Goal: Communication & Community: Answer question/provide support

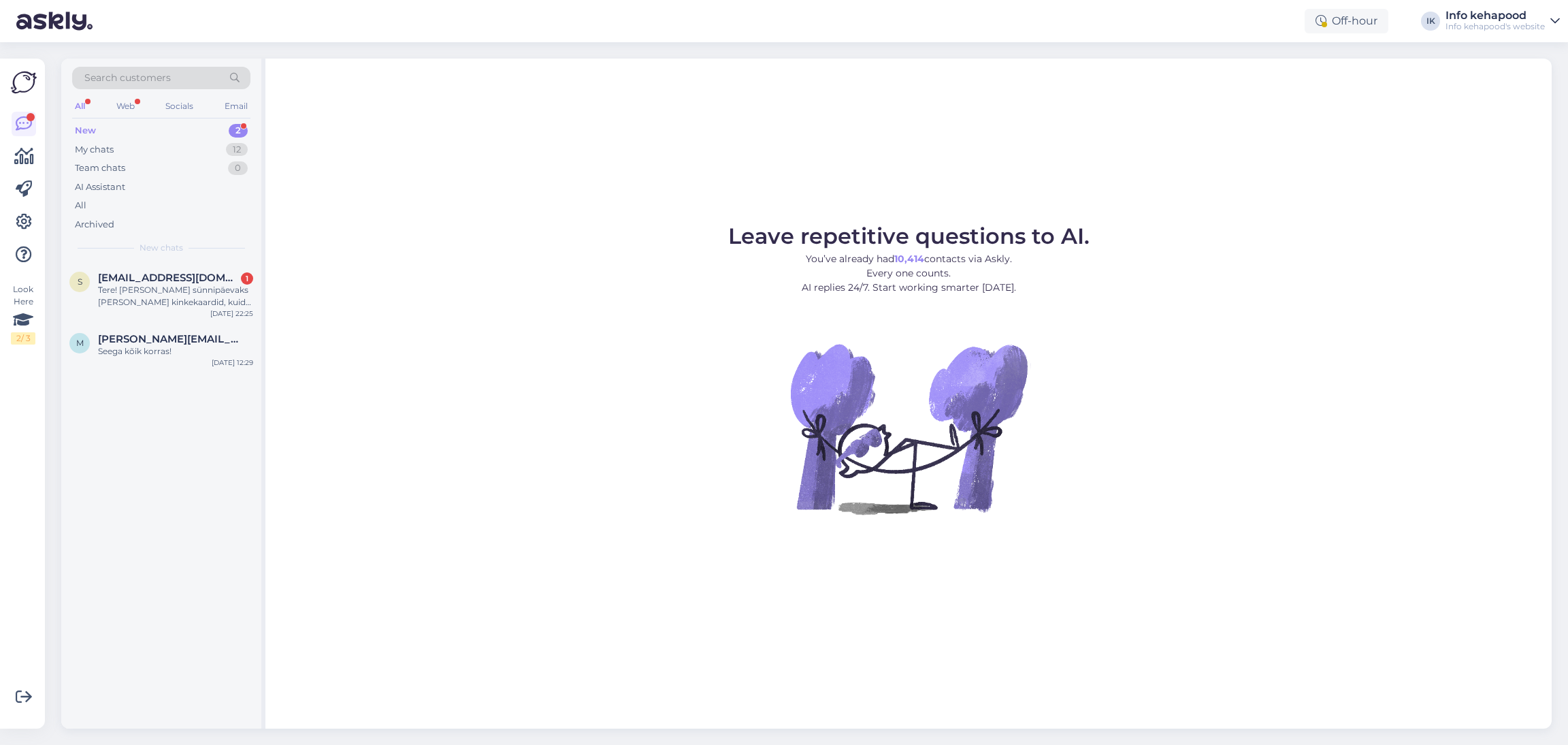
click at [207, 133] on div "New 2" at bounding box center [161, 131] width 179 height 19
click at [181, 279] on span "[EMAIL_ADDRESS][DOMAIN_NAME]" at bounding box center [169, 277] width 142 height 12
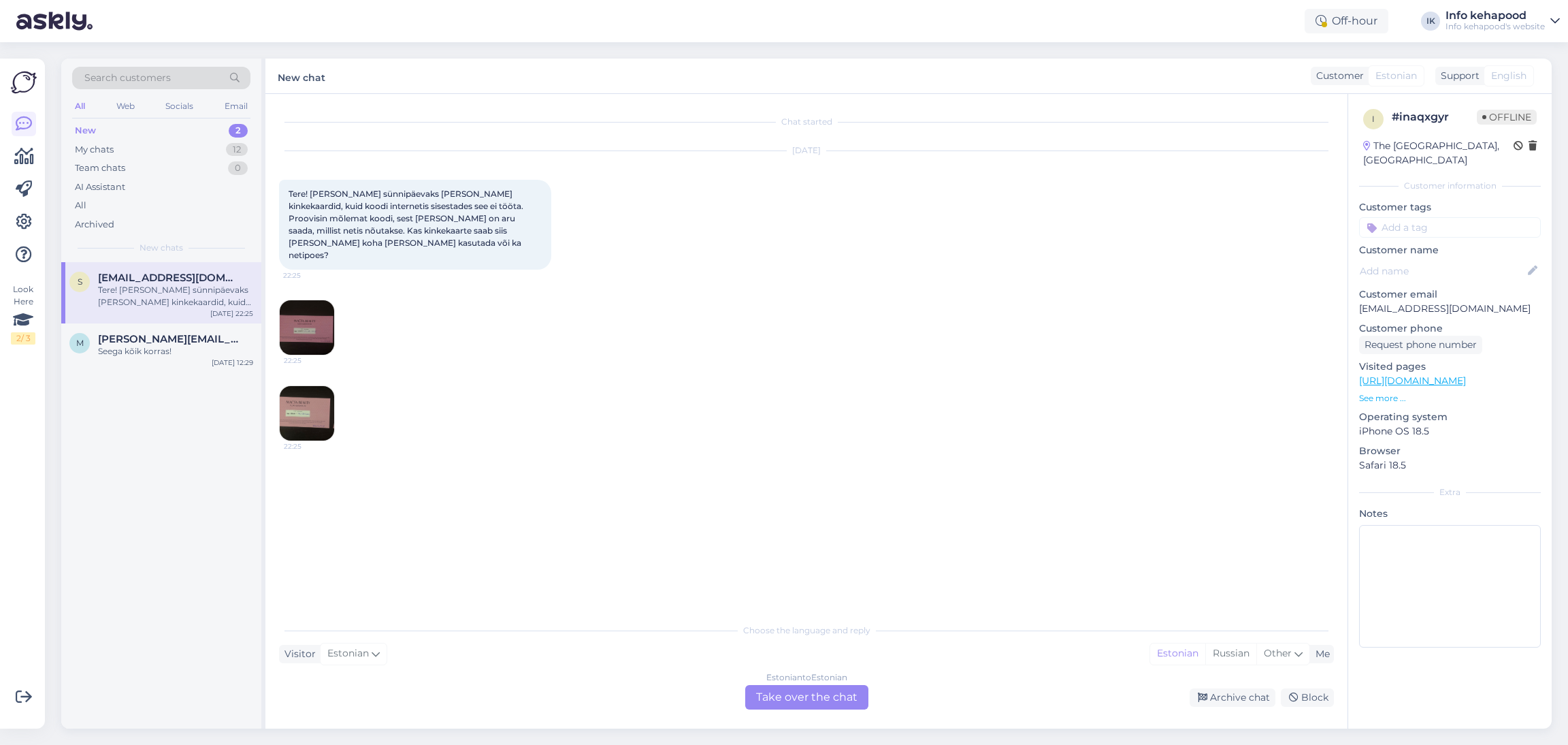
click at [320, 309] on img at bounding box center [307, 327] width 55 height 55
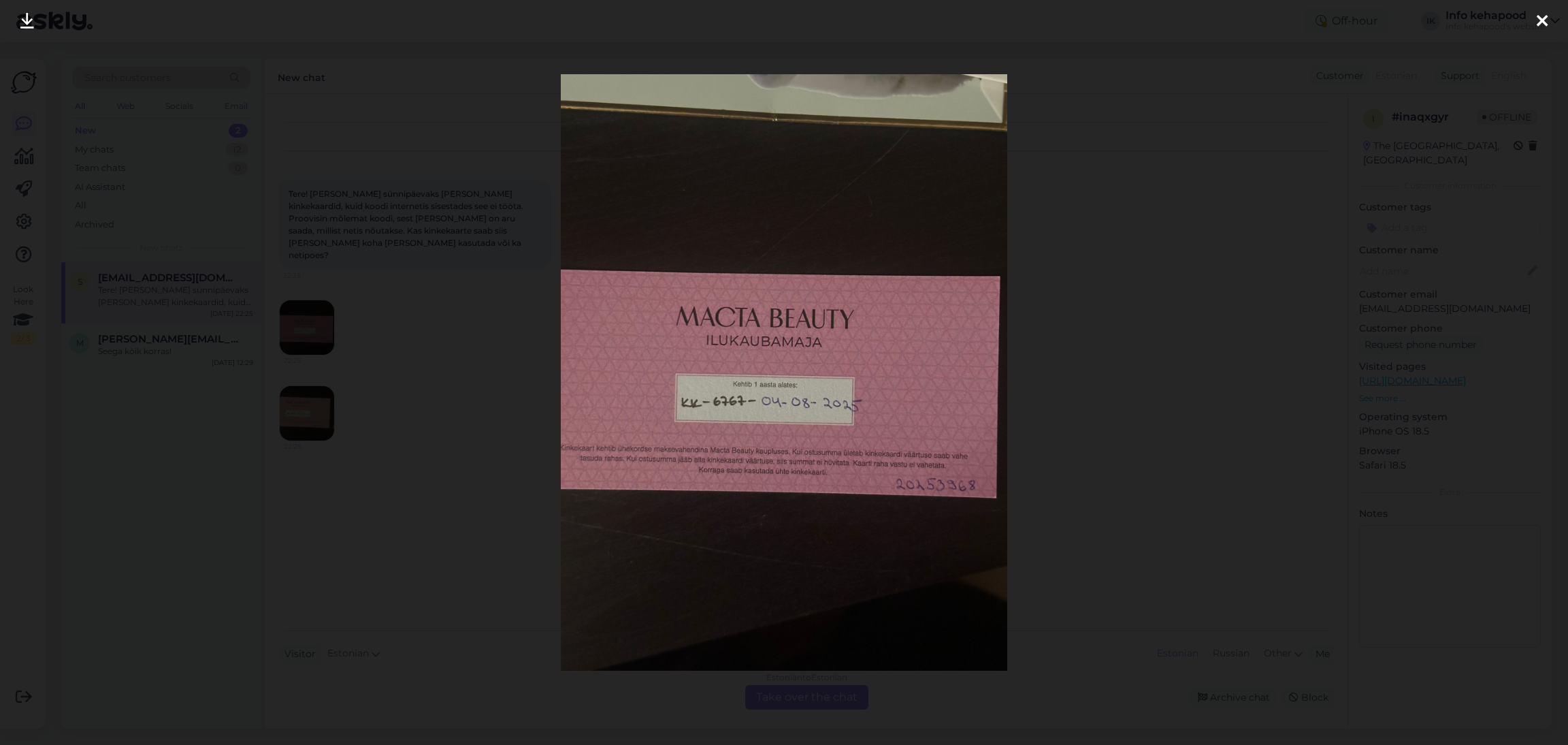
click at [1016, 410] on div at bounding box center [784, 372] width 1568 height 745
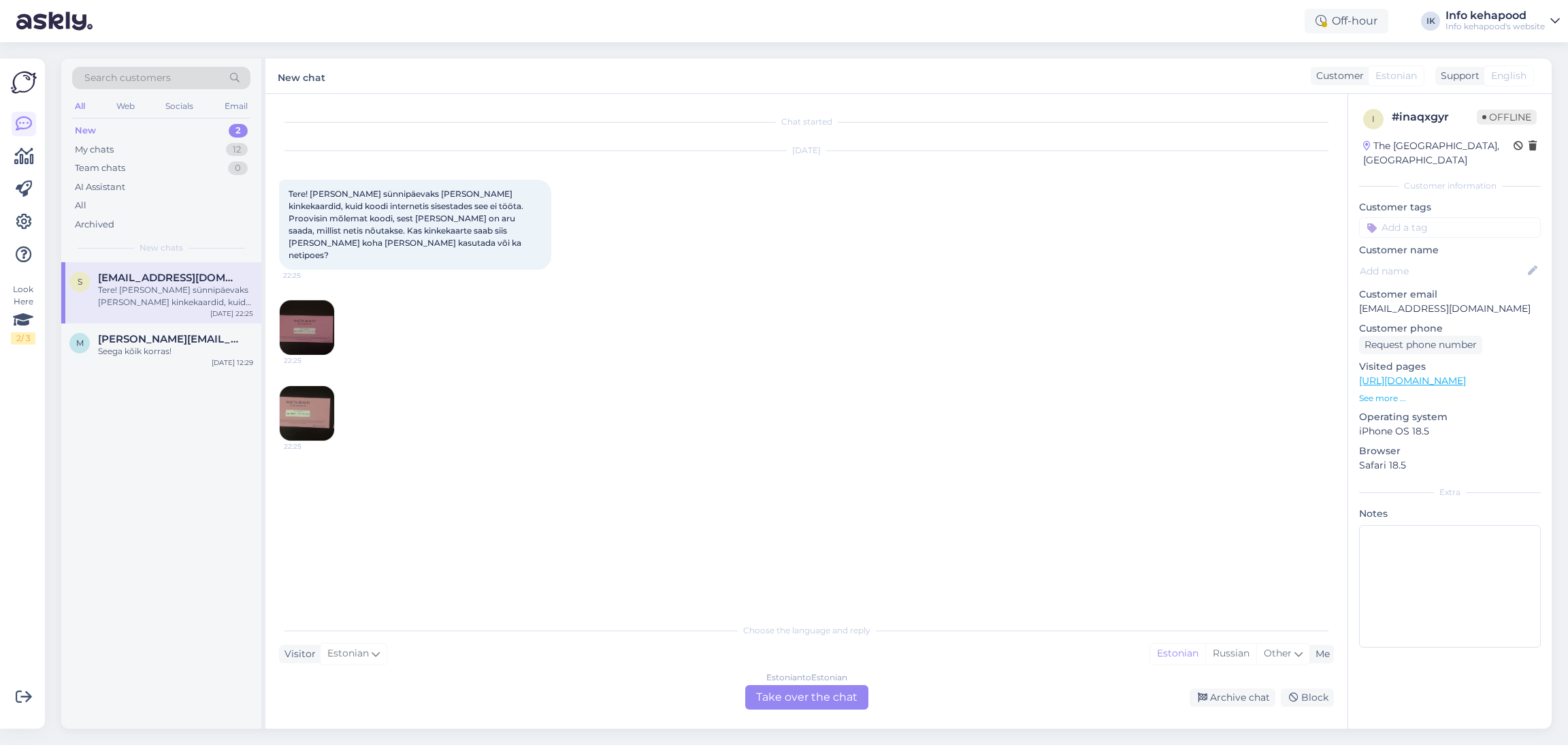
click at [330, 315] on img at bounding box center [307, 327] width 55 height 55
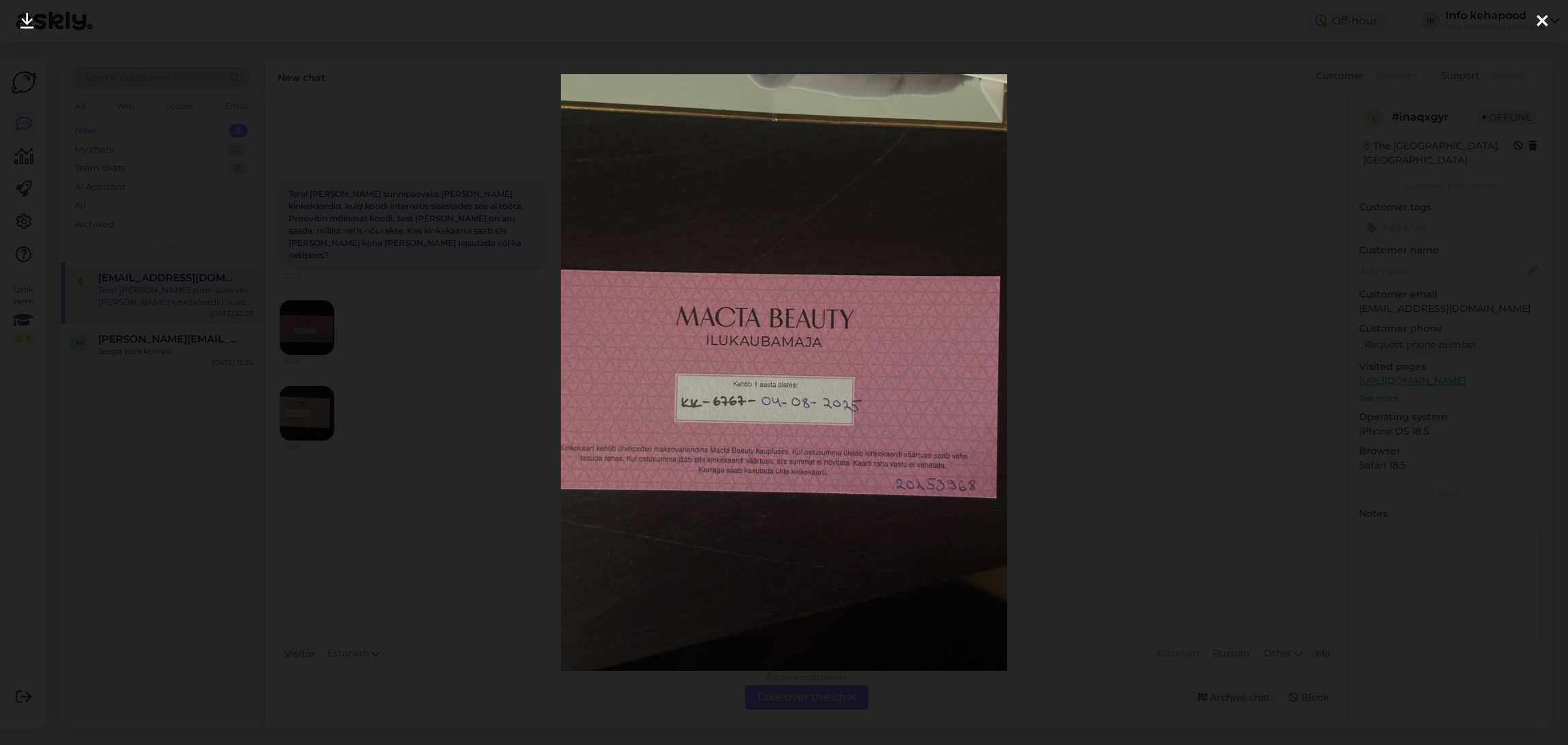
click at [679, 408] on img at bounding box center [784, 372] width 446 height 596
click at [1114, 551] on div at bounding box center [784, 372] width 1568 height 745
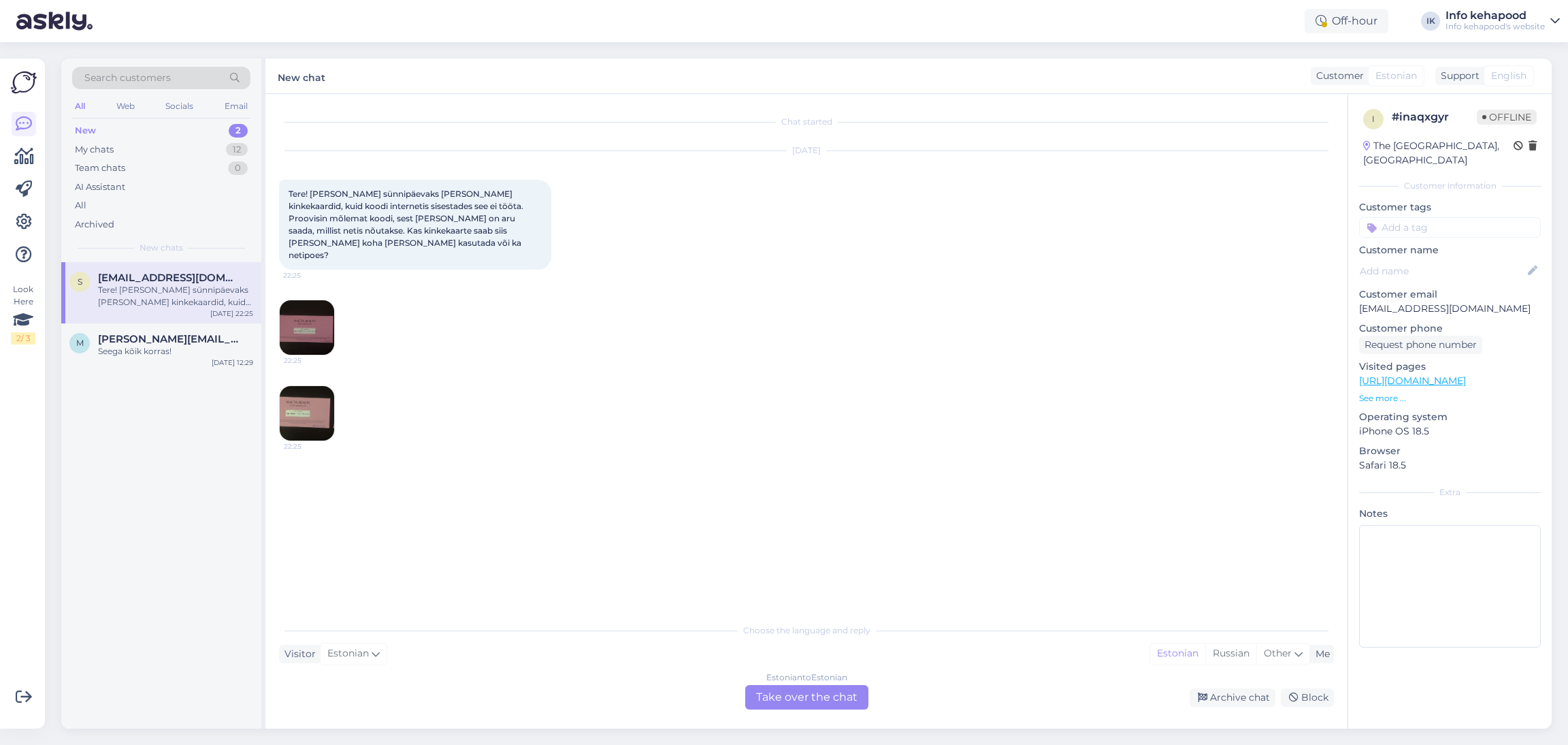
click at [297, 412] on img at bounding box center [307, 413] width 55 height 55
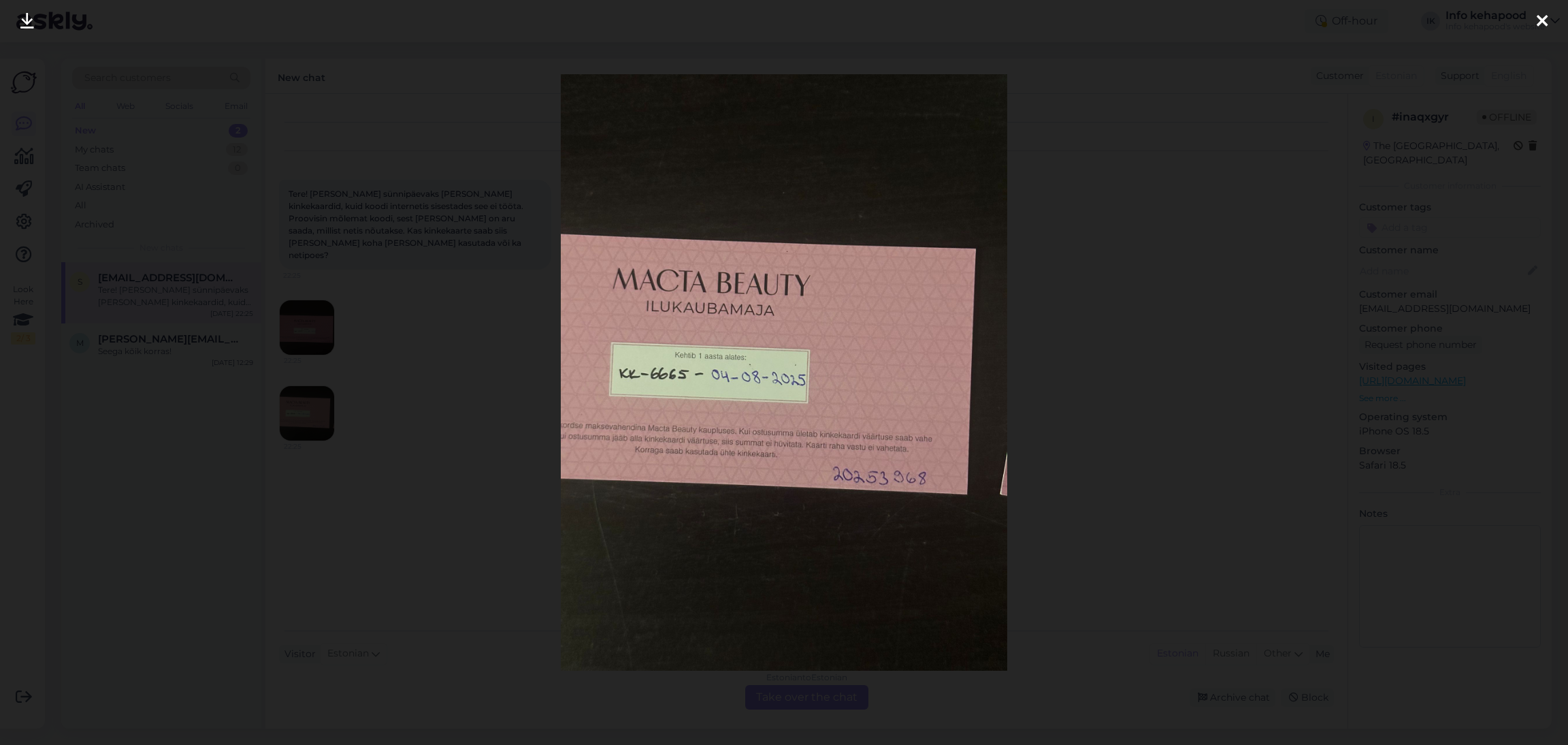
click at [1070, 494] on div at bounding box center [784, 372] width 1568 height 745
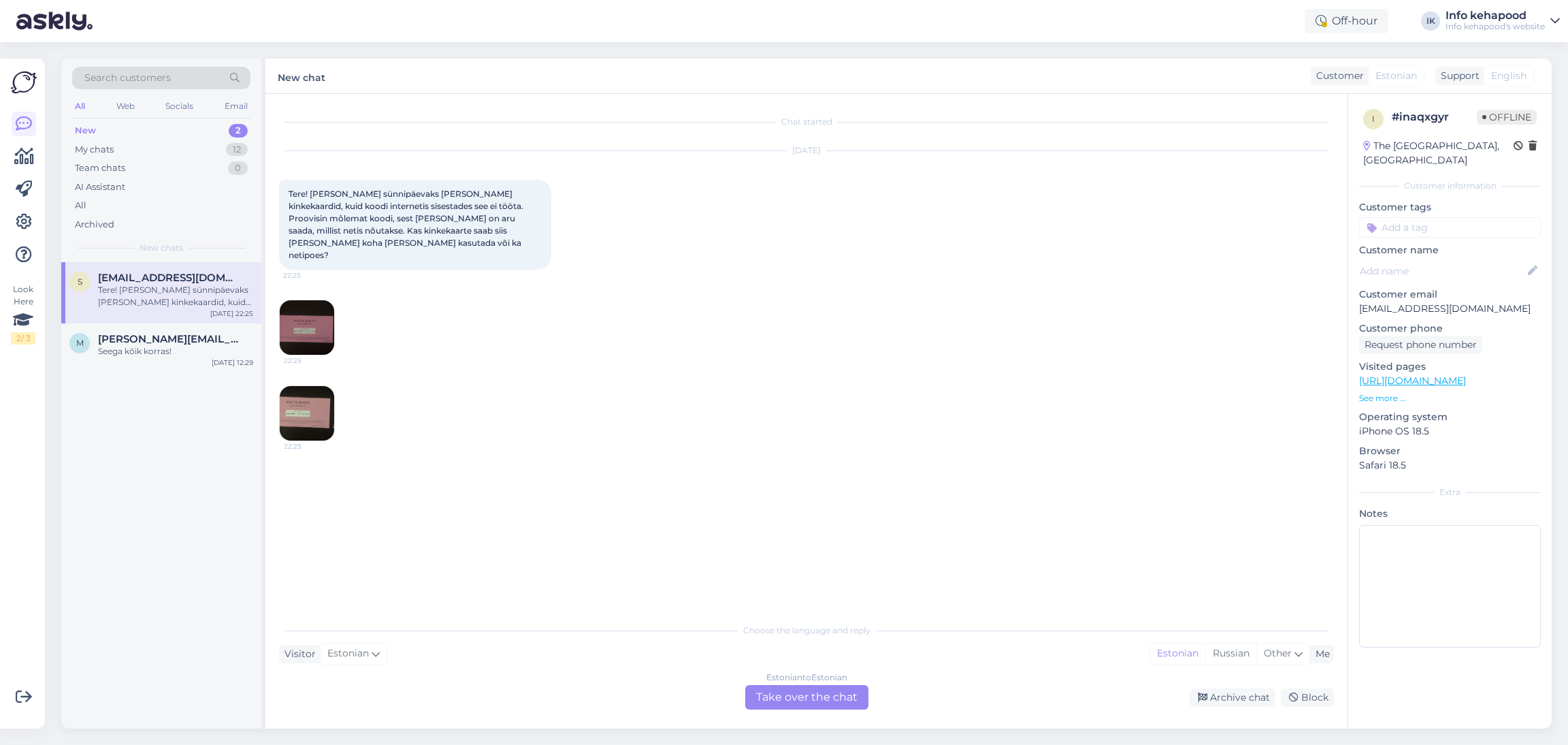
click at [806, 692] on div "Estonian to Estonian Take over the chat" at bounding box center [807, 697] width 123 height 24
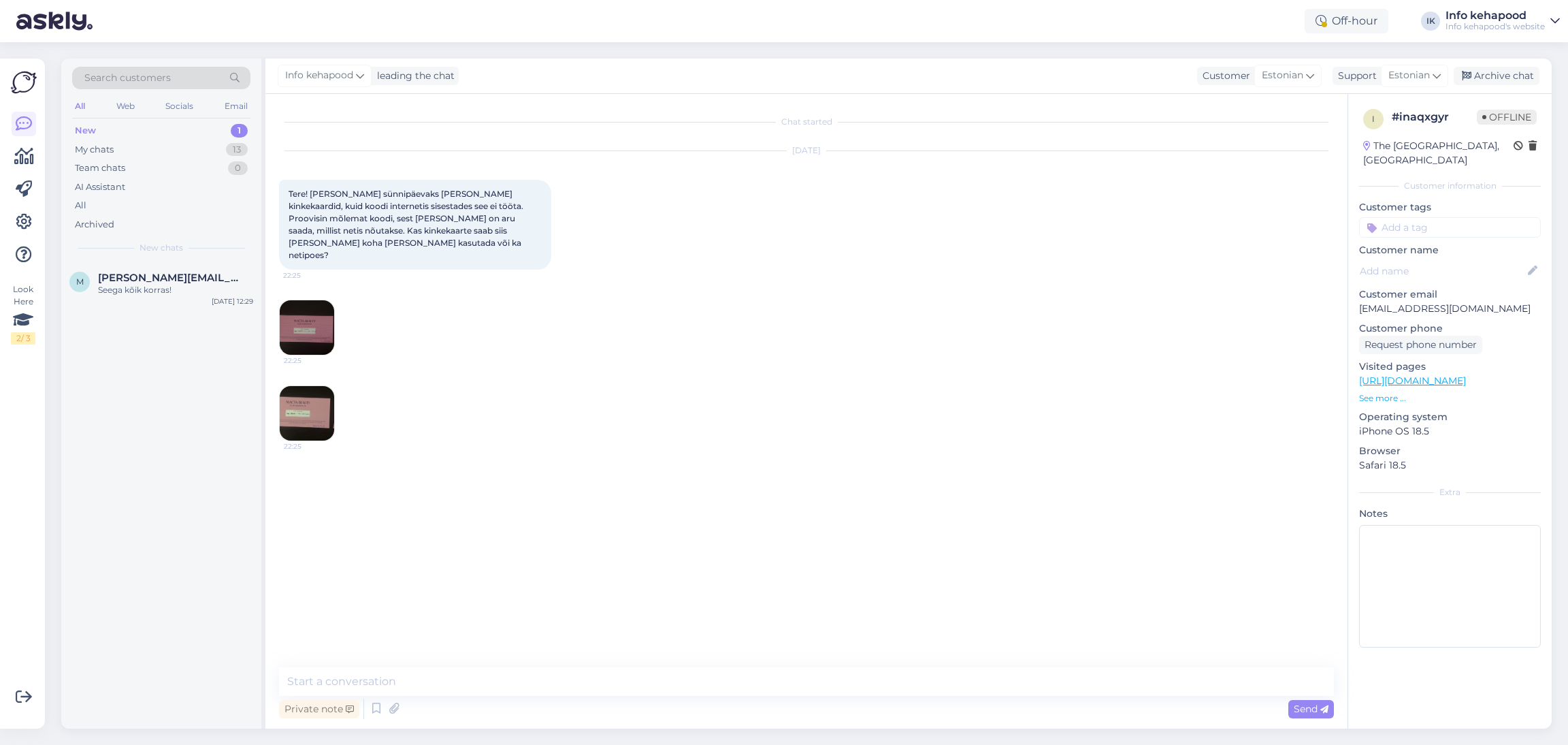
click at [309, 309] on img at bounding box center [307, 327] width 55 height 55
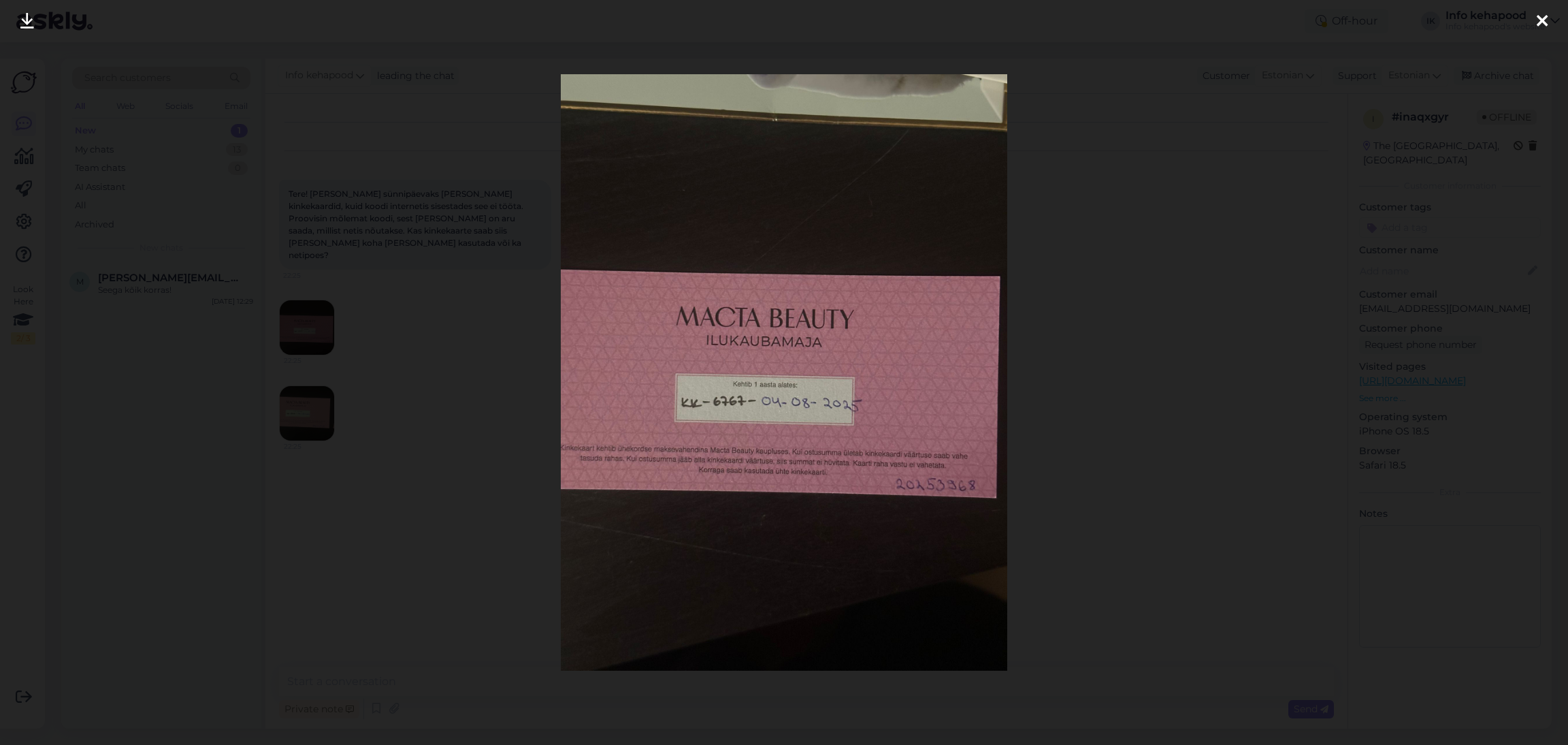
click at [483, 461] on div at bounding box center [784, 372] width 1568 height 745
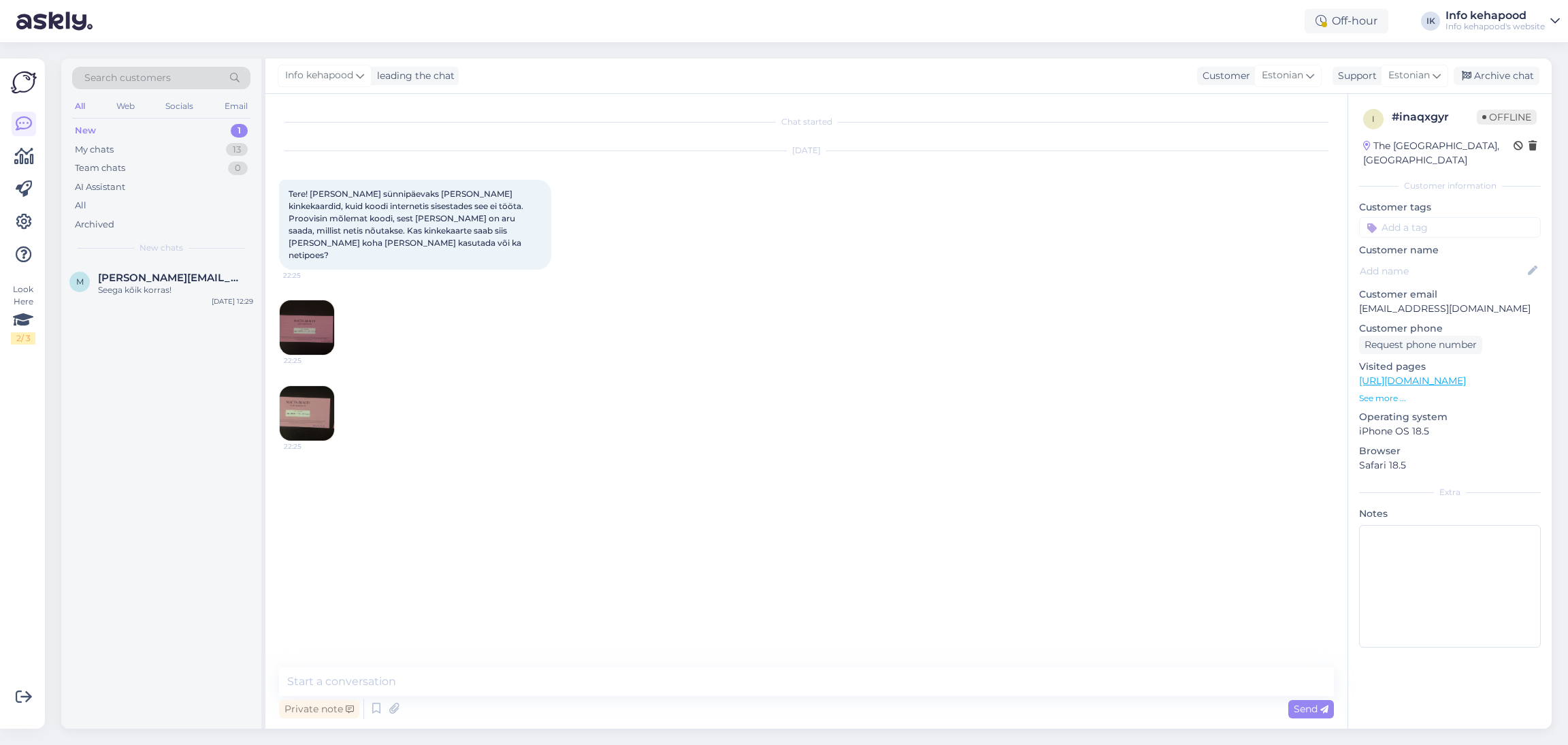
click at [318, 413] on img at bounding box center [307, 413] width 55 height 55
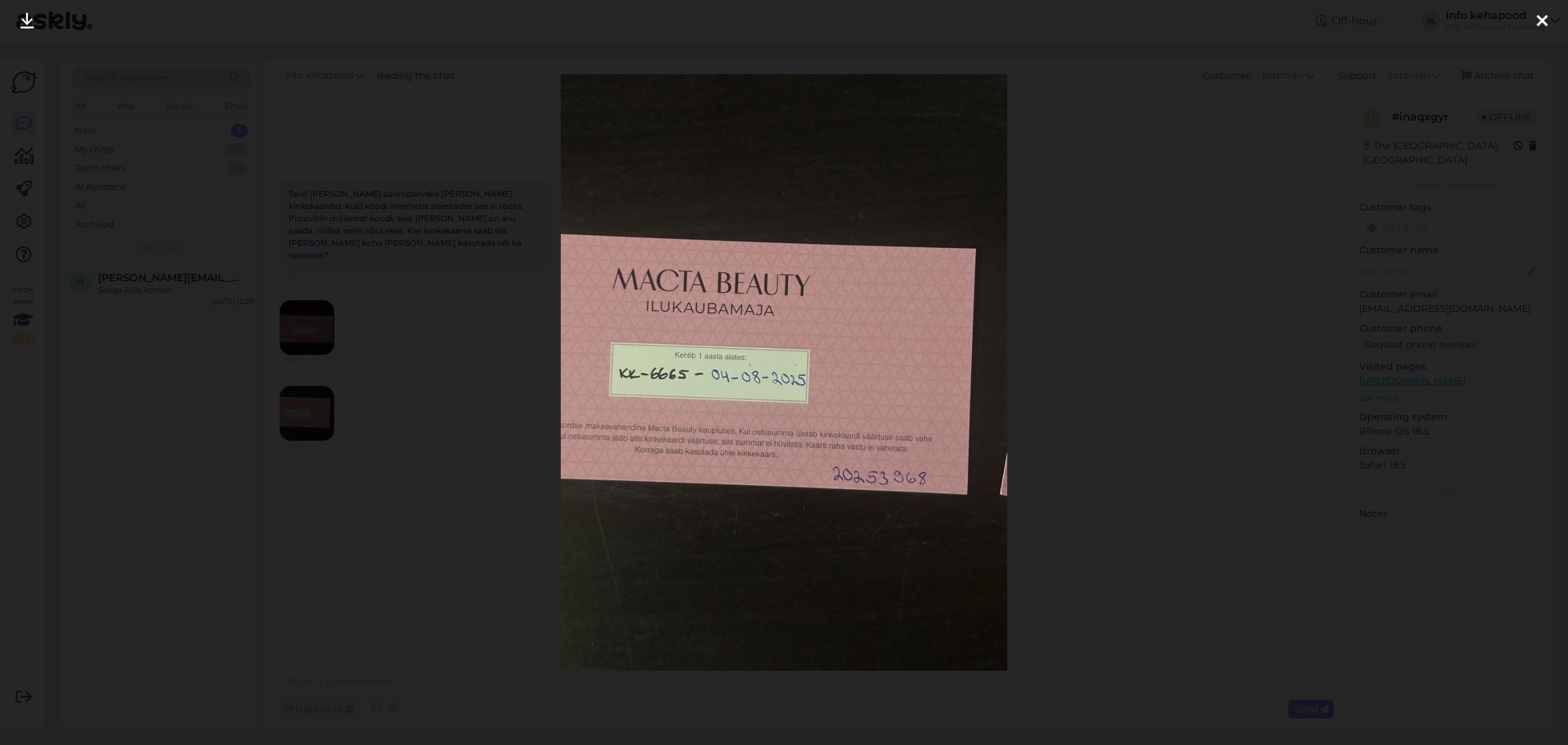
click at [1048, 509] on div at bounding box center [784, 372] width 1568 height 745
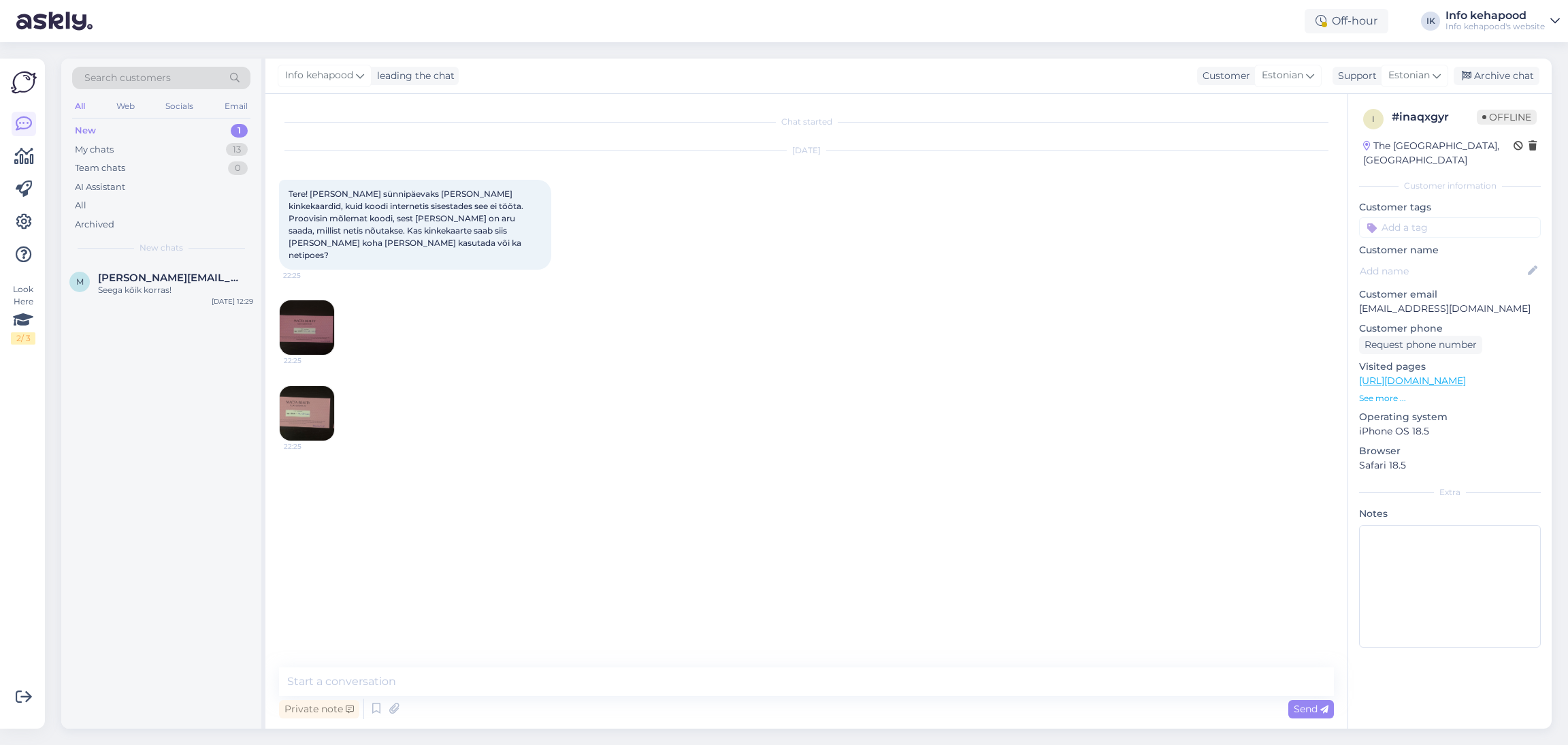
click at [299, 336] on img at bounding box center [307, 327] width 55 height 55
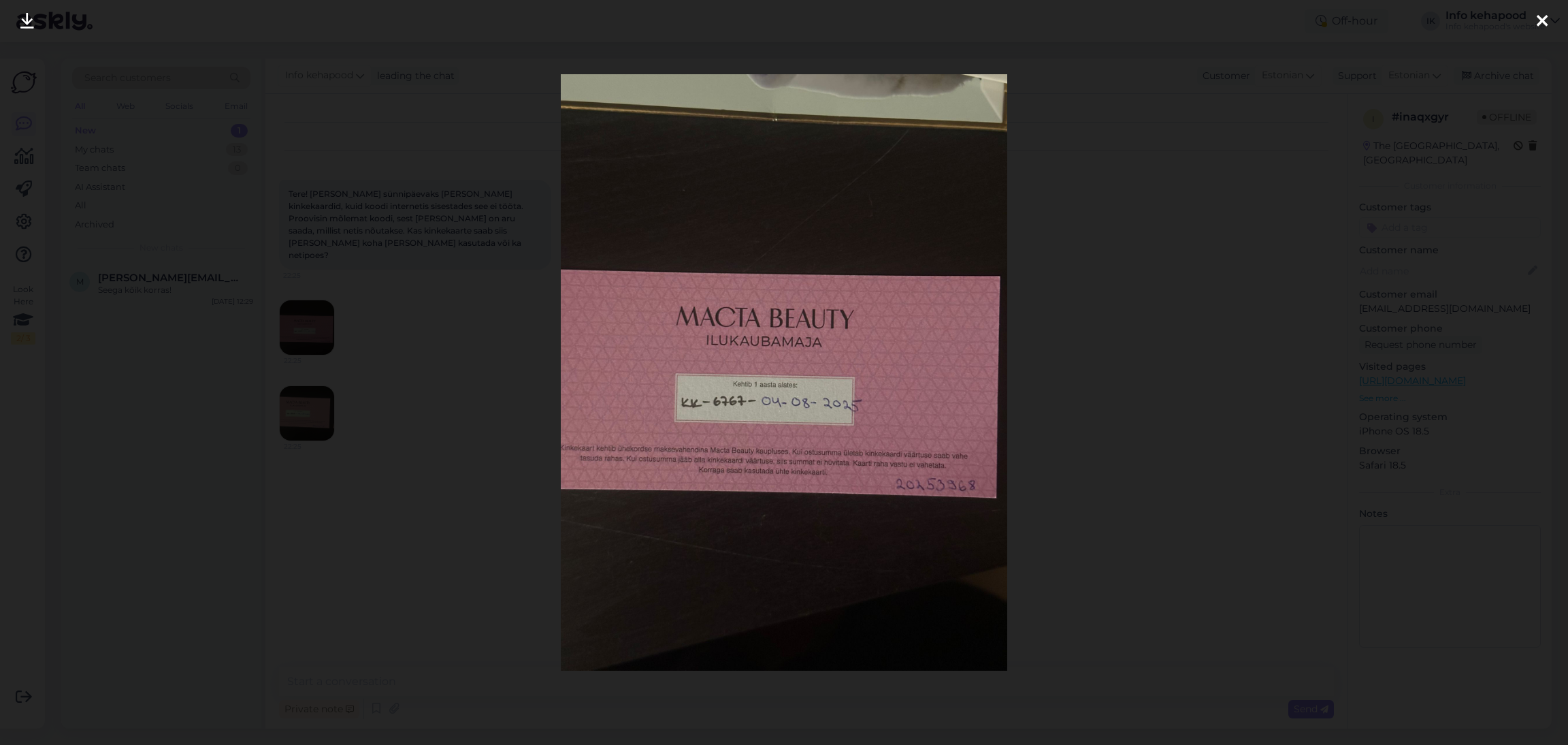
click at [1109, 509] on div at bounding box center [784, 372] width 1568 height 745
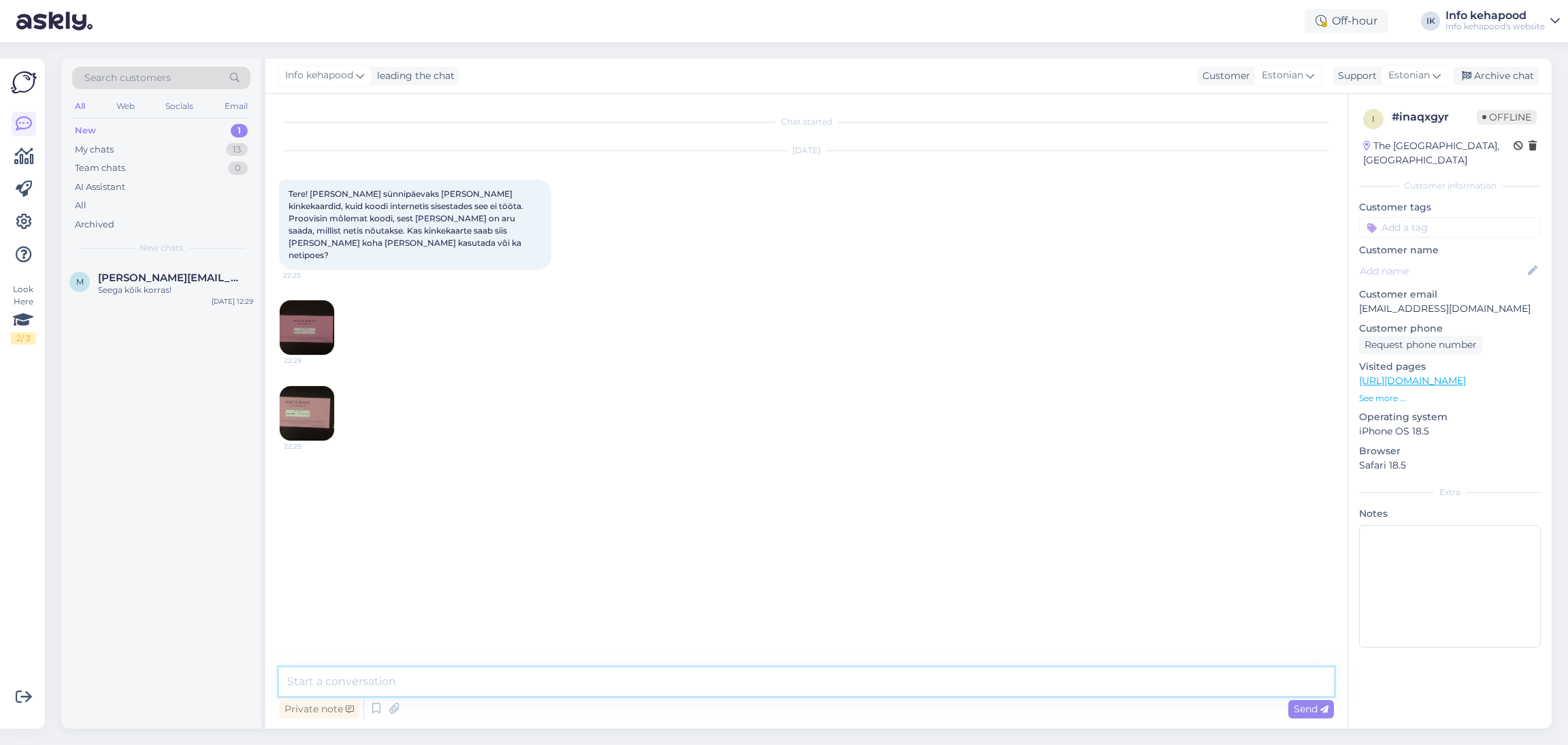
click at [450, 682] on textarea at bounding box center [806, 681] width 1055 height 29
type textarea "Tere! Tegu pole e-[PERSON_NAME] kinkekaartidega, neid saab ainult poes kasutada…"
click at [1302, 705] on span "Send" at bounding box center [1311, 709] width 34 height 12
